Goal: Submit feedback/report problem: Provide input to the site owners about the experience or issues

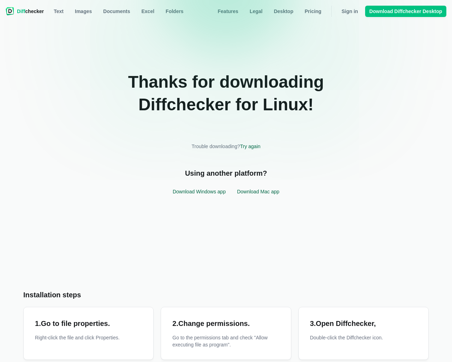
scroll to position [185, 0]
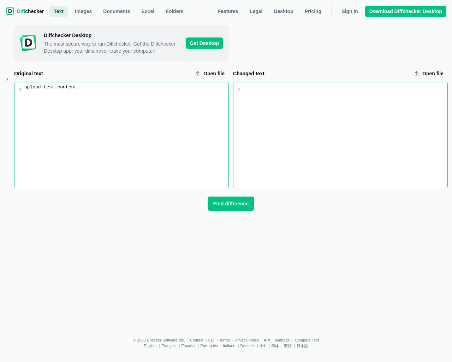
scroll to position [1, 0]
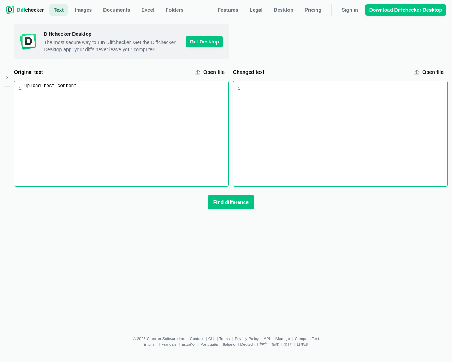
type input "C:\fakepath\"
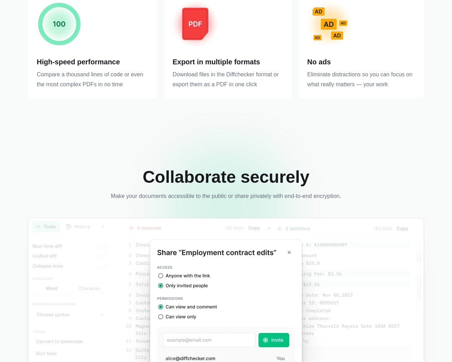
scroll to position [3007, 0]
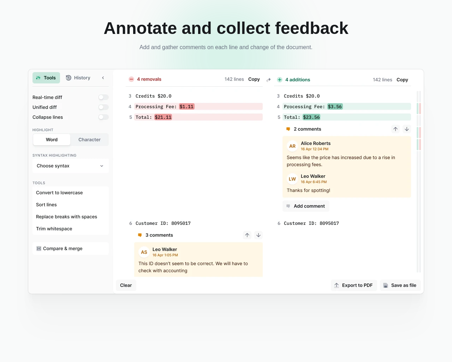
scroll to position [1228, 0]
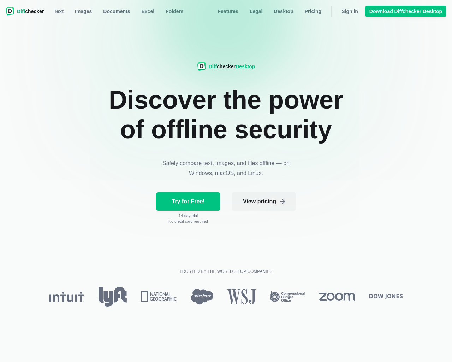
scroll to position [3053, 0]
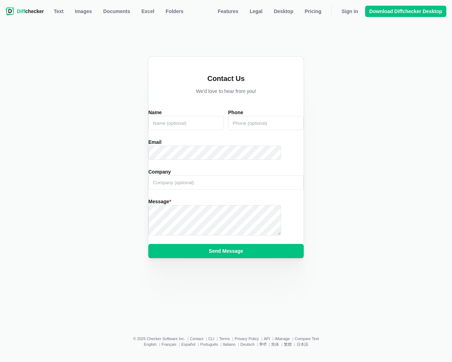
type input "e"
type input "36072765"
type input "e"
